Goal: Find specific page/section: Find specific page/section

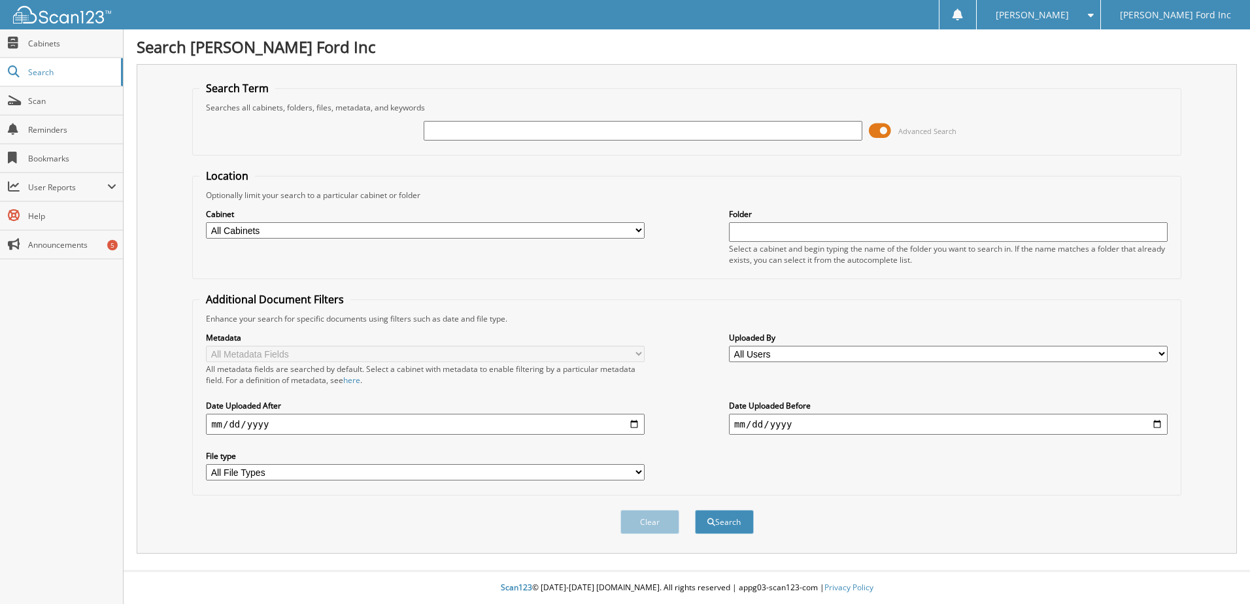
click at [488, 125] on input "text" at bounding box center [643, 131] width 439 height 20
type input "E"
type input "3W1E2730"
click at [695, 510] on button "Search" at bounding box center [724, 522] width 59 height 24
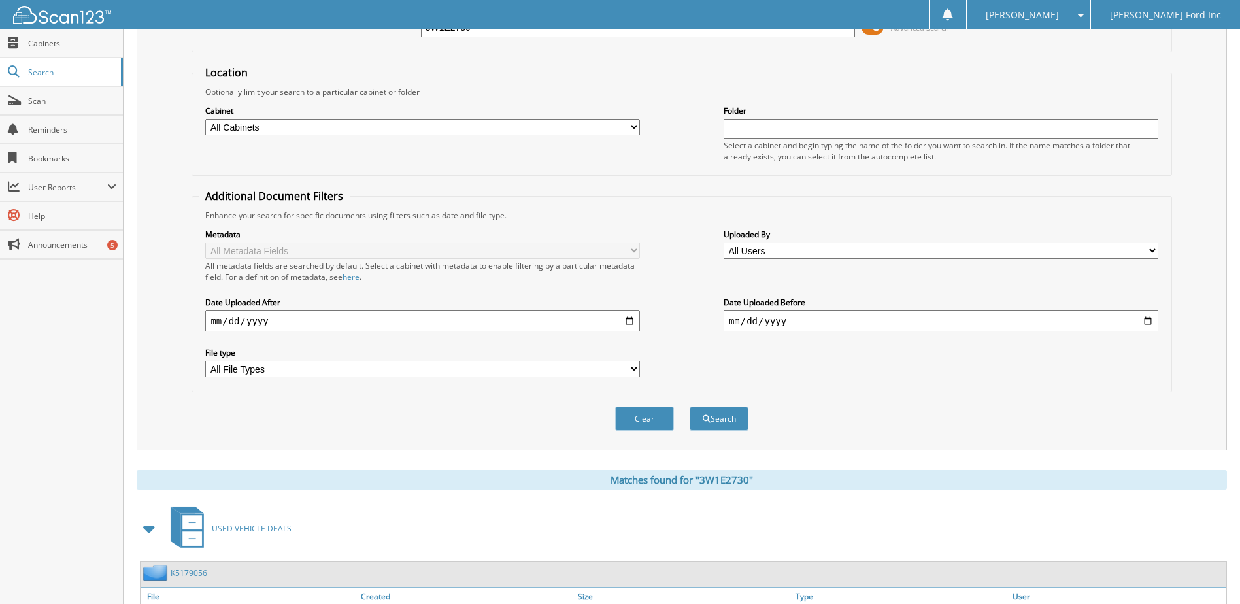
scroll to position [418, 0]
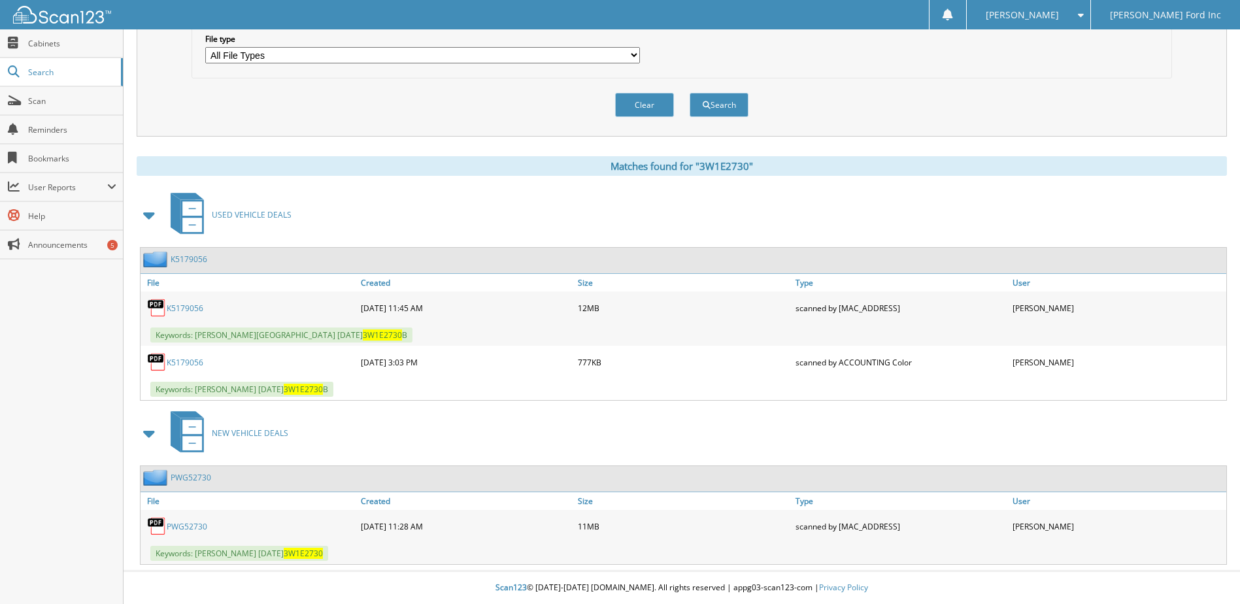
click at [193, 526] on link "PWG52730" at bounding box center [187, 526] width 41 height 11
